Goal: Information Seeking & Learning: Learn about a topic

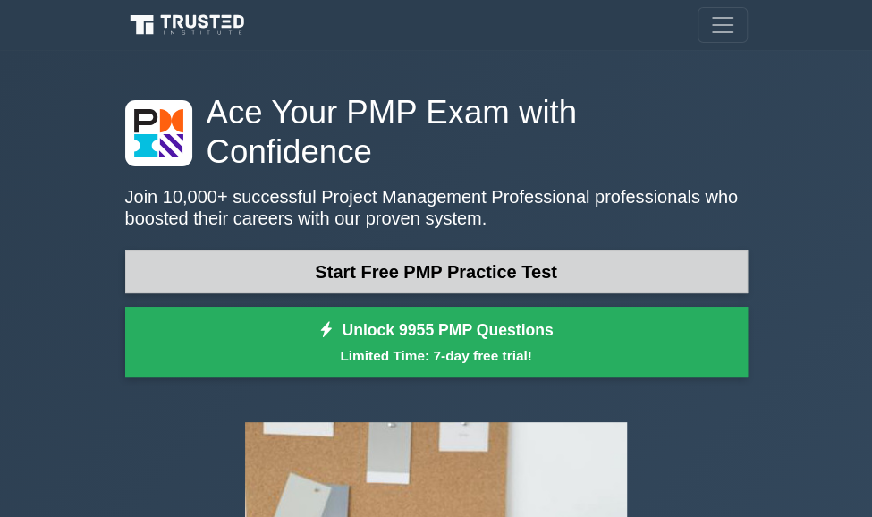
click at [411, 250] on link "Start Free PMP Practice Test" at bounding box center [436, 271] width 623 height 43
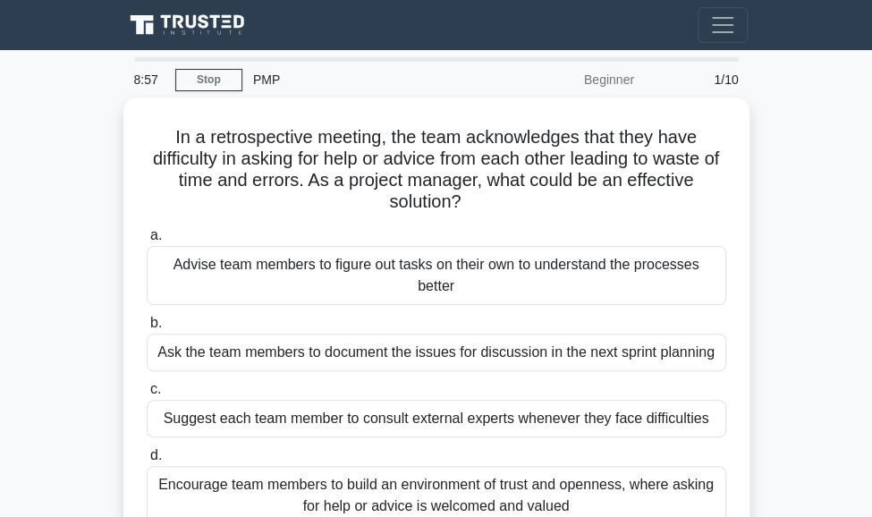
drag, startPoint x: 366, startPoint y: 251, endPoint x: 874, endPoint y: 250, distance: 508.2
click at [871, 250] on html "Register 8:57 Stop PMP" at bounding box center [436, 479] width 872 height 959
click at [807, 429] on main "8:46 Stop PMP Beginner 1/10 In a retrospective meeting, the team acknowledges t…" at bounding box center [436, 504] width 872 height 909
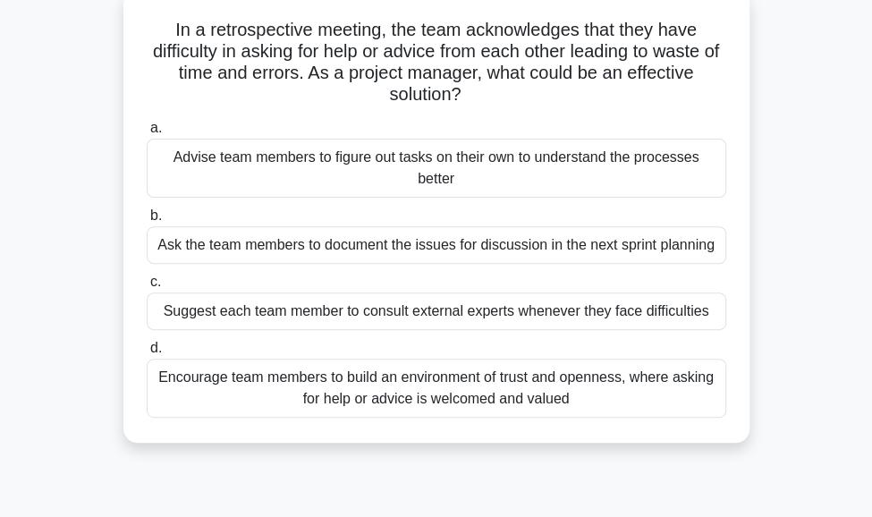
scroll to position [143, 0]
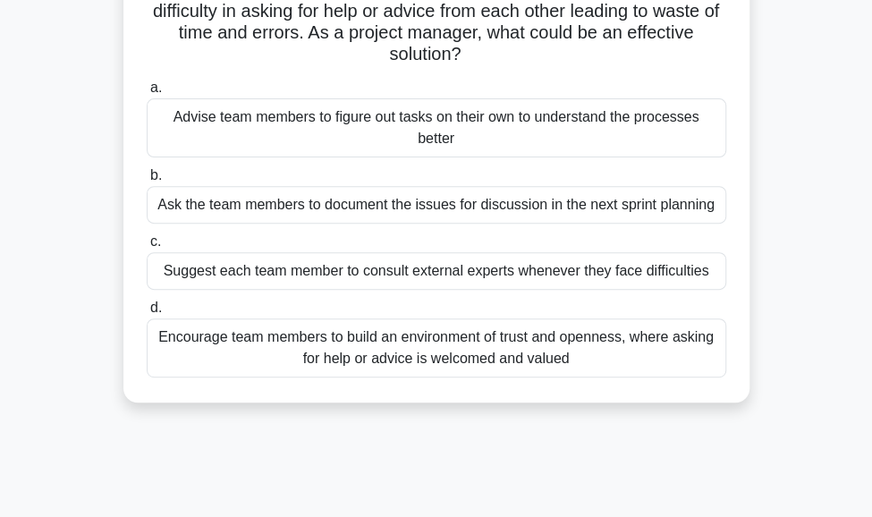
click at [565, 334] on div "Encourage team members to build an environment of trust and openness, where ask…" at bounding box center [437, 347] width 580 height 59
click at [147, 314] on input "d. Encourage team members to build an environment of trust and openness, where …" at bounding box center [147, 308] width 0 height 12
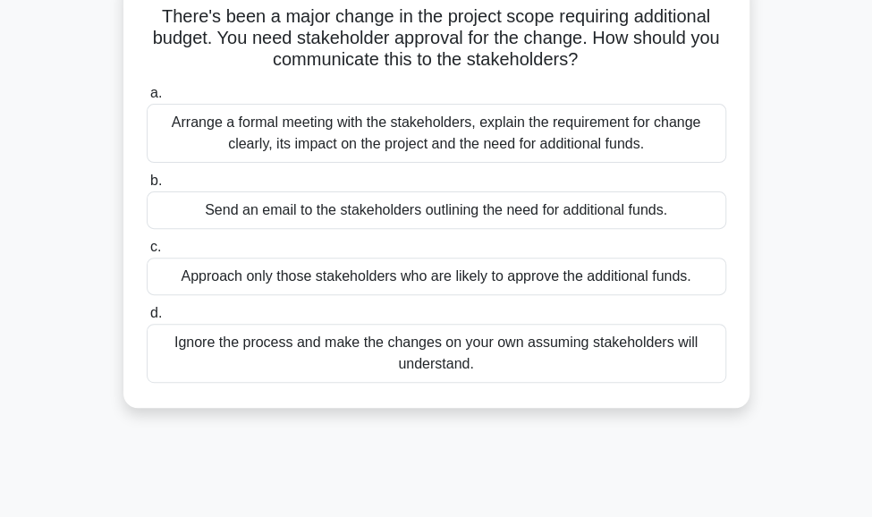
scroll to position [0, 0]
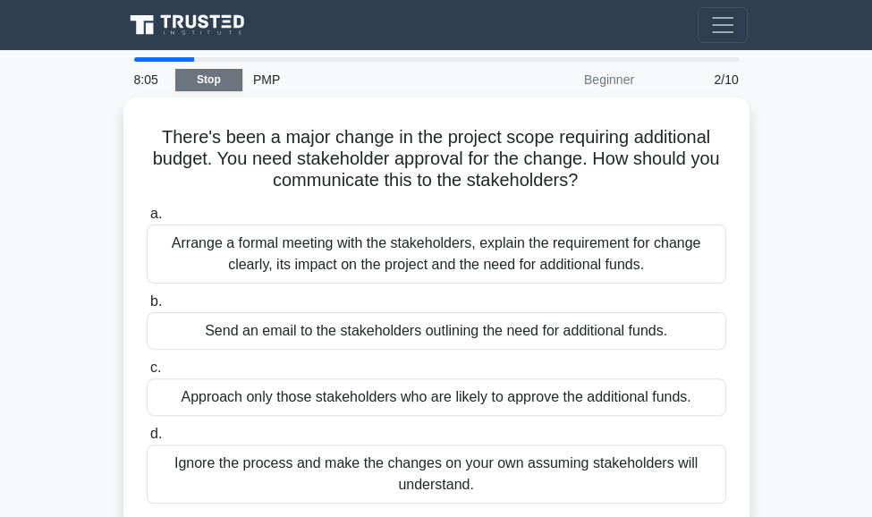
click at [202, 73] on link "Stop" at bounding box center [208, 80] width 67 height 22
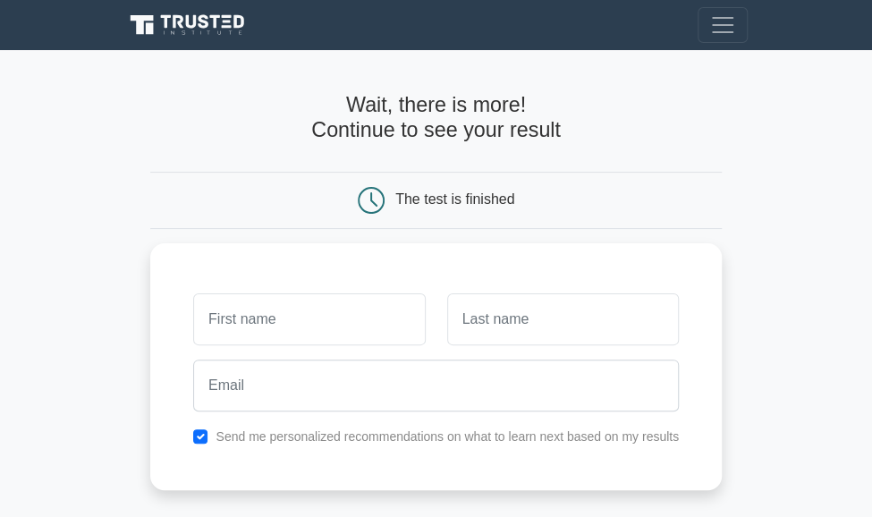
click at [492, 194] on div "The test is finished" at bounding box center [454, 198] width 119 height 15
